Goal: Transaction & Acquisition: Purchase product/service

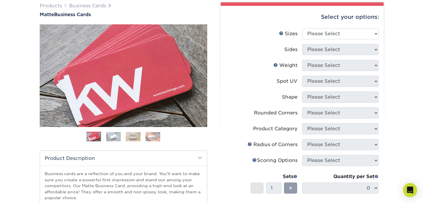
scroll to position [40, 0]
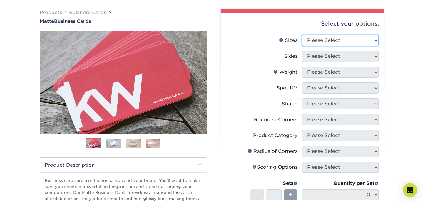
click at [329, 37] on select "Please Select 1.5" x 3.5" - Mini 1.75" x 3.5" - Mini 2" x 2" - Square 2" x 3" -…" at bounding box center [340, 40] width 76 height 11
select select "2.00x3.50"
click at [302, 35] on select "Please Select 1.5" x 3.5" - Mini 1.75" x 3.5" - Mini 2" x 2" - Square 2" x 3" -…" at bounding box center [340, 40] width 76 height 11
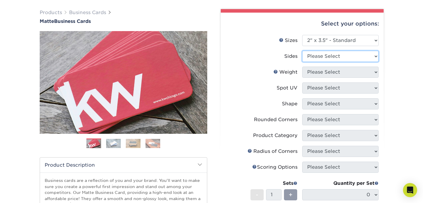
click at [362, 56] on select "Please Select Print Both Sides Print Front Only" at bounding box center [340, 56] width 76 height 11
select select "13abbda7-1d64-4f25-8bb2-c179b224825d"
click at [302, 51] on select "Please Select Print Both Sides Print Front Only" at bounding box center [340, 56] width 76 height 11
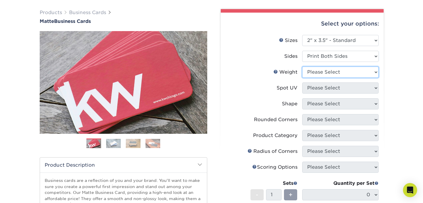
click at [361, 72] on select "Please Select 16PT 14PT" at bounding box center [340, 72] width 76 height 11
select select "14PT"
click at [302, 67] on select "Please Select 16PT 14PT" at bounding box center [340, 72] width 76 height 11
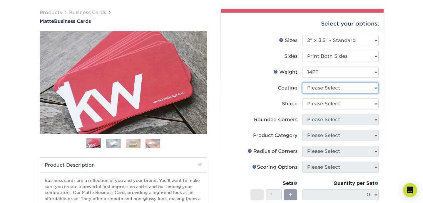
click at [361, 89] on select at bounding box center [340, 88] width 76 height 11
select select "121bb7b5-3b4d-429f-bd8d-bbf80e953313"
click at [302, 83] on select at bounding box center [340, 88] width 76 height 11
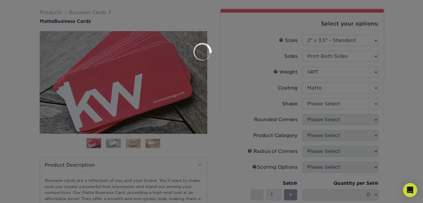
click at [359, 106] on div at bounding box center [211, 101] width 423 height 203
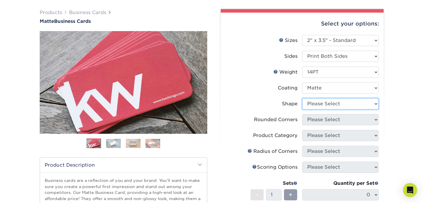
click at [352, 104] on select "Please Select Standard" at bounding box center [340, 104] width 76 height 11
select select "standard"
click at [302, 99] on select "Please Select Standard" at bounding box center [340, 104] width 76 height 11
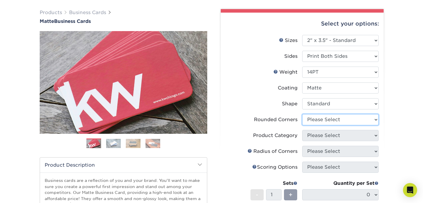
click at [347, 121] on select "Please Select Yes - Round 2 Corners Yes - Round 4 Corners No" at bounding box center [340, 119] width 76 height 11
select select "0"
click at [302, 114] on select "Please Select Yes - Round 2 Corners Yes - Round 4 Corners No" at bounding box center [340, 119] width 76 height 11
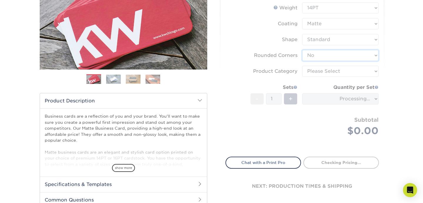
scroll to position [105, 0]
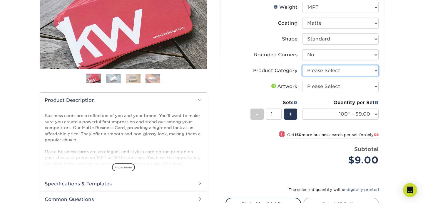
click at [355, 70] on select "Please Select Business Cards" at bounding box center [340, 70] width 76 height 11
select select "3b5148f1-0588-4f88-a218-97bcfdce65c1"
click at [302, 65] on select "Please Select Business Cards" at bounding box center [340, 70] width 76 height 11
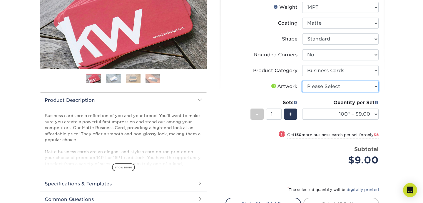
click at [359, 86] on select "Please Select I will upload files I need a design - $100" at bounding box center [340, 86] width 76 height 11
click at [302, 81] on select "Please Select I will upload files I need a design - $100" at bounding box center [340, 86] width 76 height 11
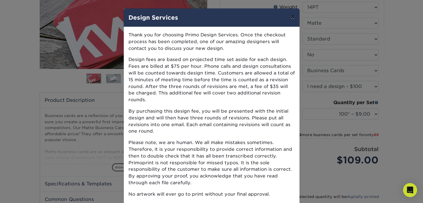
click at [296, 18] on button "×" at bounding box center [293, 17] width 14 height 16
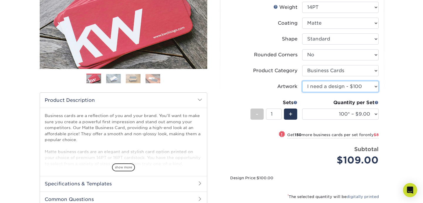
click at [371, 90] on select "Please Select I will upload files I need a design - $100" at bounding box center [340, 86] width 76 height 11
select select "upload"
click at [302, 81] on select "Please Select I will upload files I need a design - $100" at bounding box center [340, 86] width 76 height 11
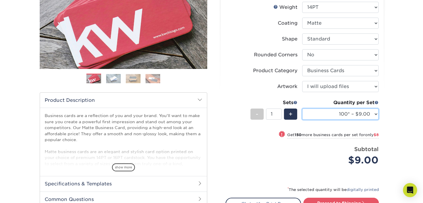
click at [351, 115] on select "100* – $9.00 250* – $17.00 500 – $33.00 1000 – $42.00 2500 – $75.00 5000 – $143…" at bounding box center [340, 114] width 76 height 11
click at [302, 109] on select "100* – $9.00 250* – $17.00 500 – $33.00 1000 – $42.00 2500 – $75.00 5000 – $143…" at bounding box center [340, 114] width 76 height 11
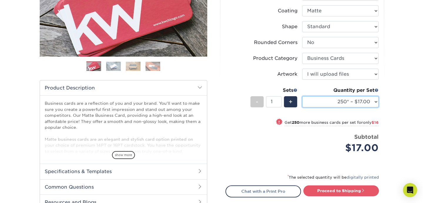
click at [369, 104] on select "100* – $9.00 250* – $17.00 500 – $33.00 1000 – $42.00 2500 – $75.00 5000 – $143…" at bounding box center [340, 101] width 76 height 11
select select "500 – $33.00"
click at [302, 96] on select "100* – $9.00 250* – $17.00 500 – $33.00 1000 – $42.00 2500 – $75.00 5000 – $143…" at bounding box center [340, 101] width 76 height 11
